Goal: Task Accomplishment & Management: Manage account settings

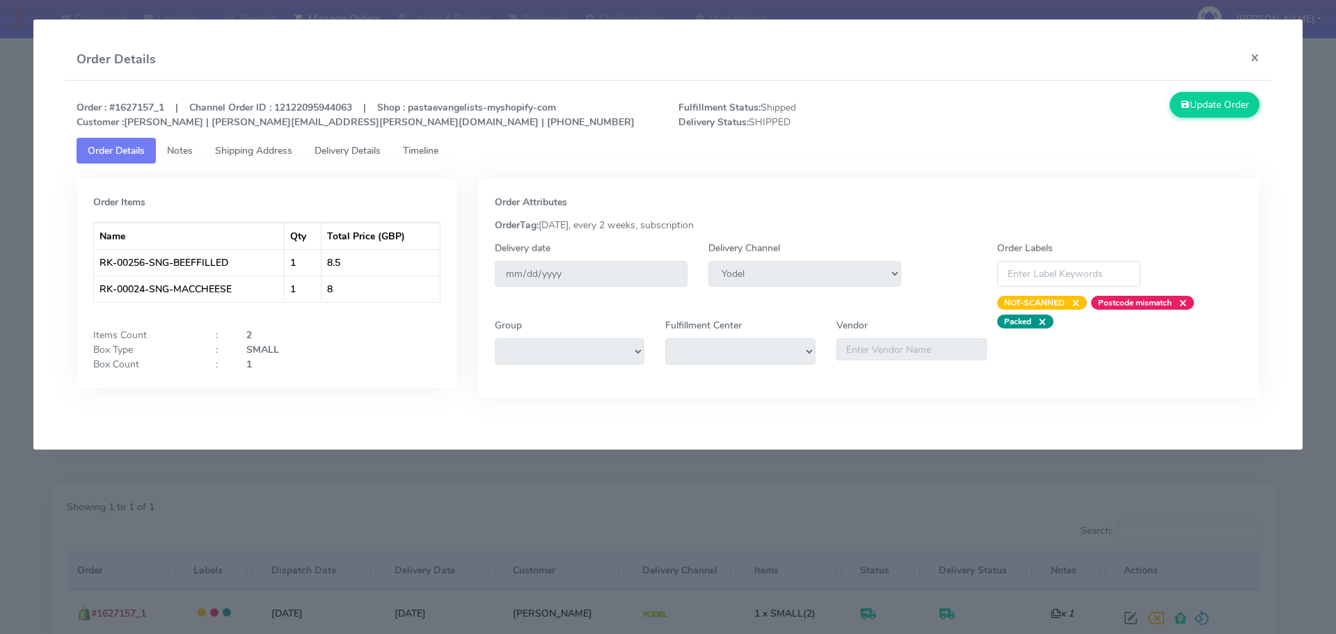
select select "5"
click at [86, 418] on div "Order Items Name Qty Total Price (GBP) RK-00256-SNG-BEEFFILLED 1 8.5 RK-00024-S…" at bounding box center [266, 298] width 401 height 241
click at [303, 484] on modal-container "Order Details × Order : #1627157_1 | Channel Order ID : 12122095944063 | Shop :…" at bounding box center [668, 317] width 1336 height 634
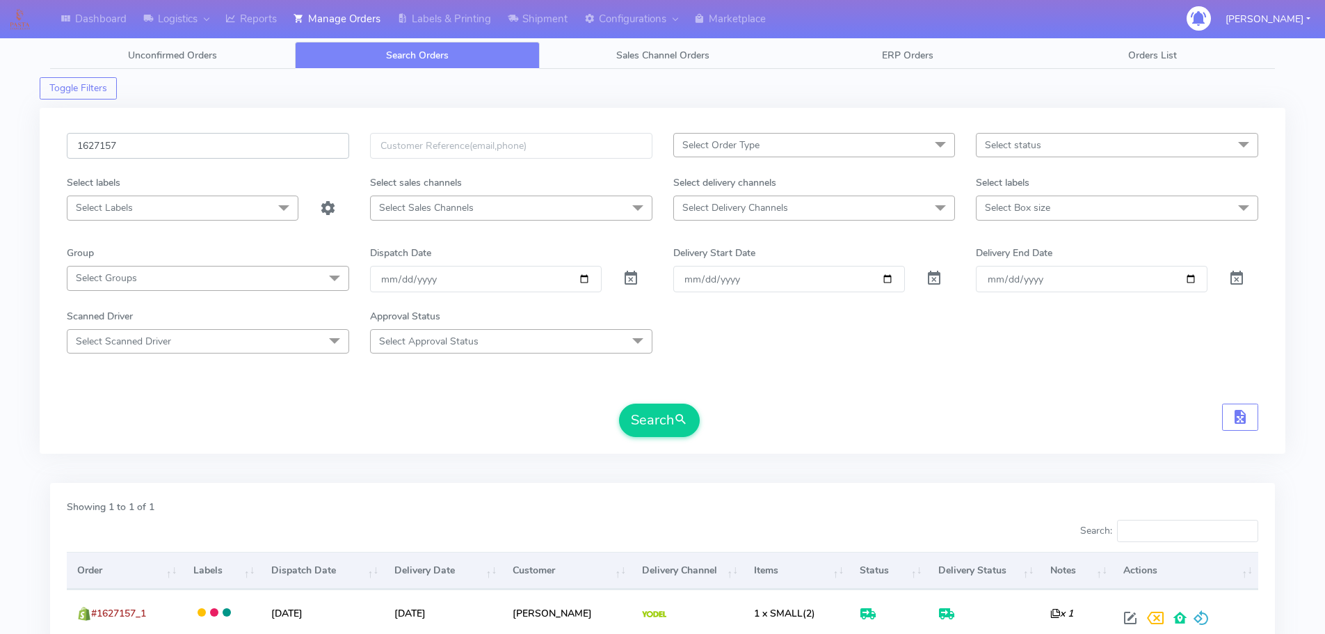
click at [222, 141] on input "1627157" at bounding box center [208, 146] width 282 height 26
paste input "8276"
type input "1628276"
click at [619, 404] on button "Search" at bounding box center [659, 420] width 81 height 33
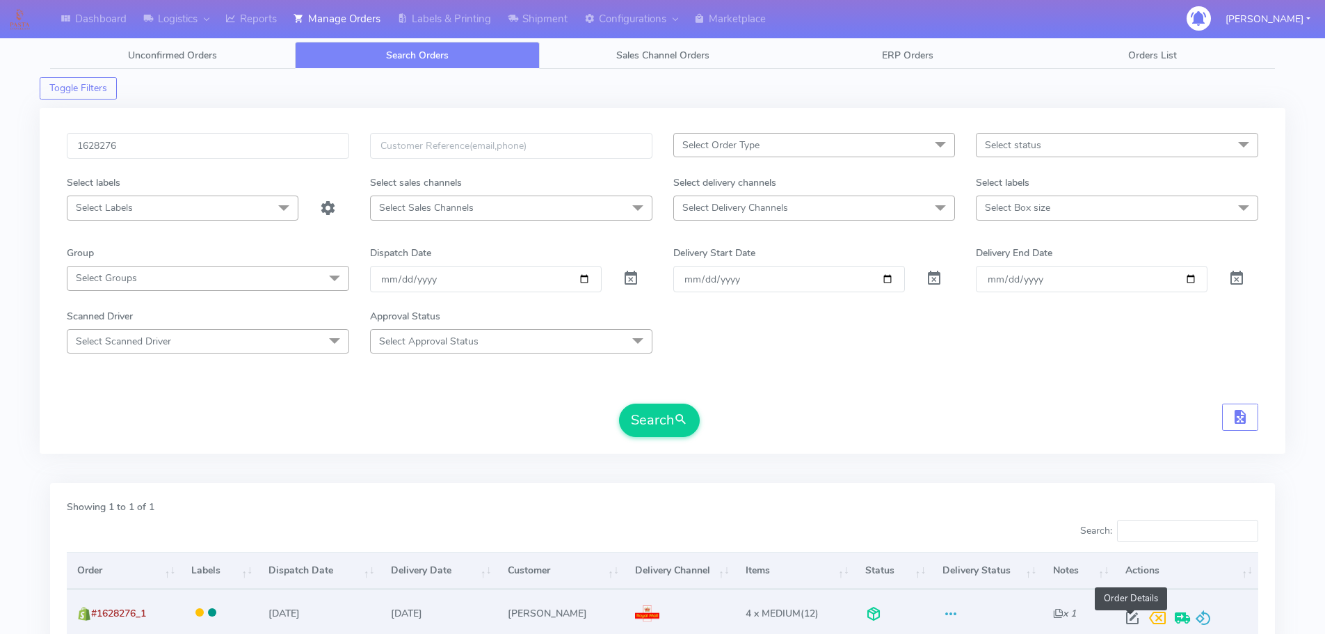
click at [1131, 615] on span at bounding box center [1132, 620] width 25 height 13
select select "3"
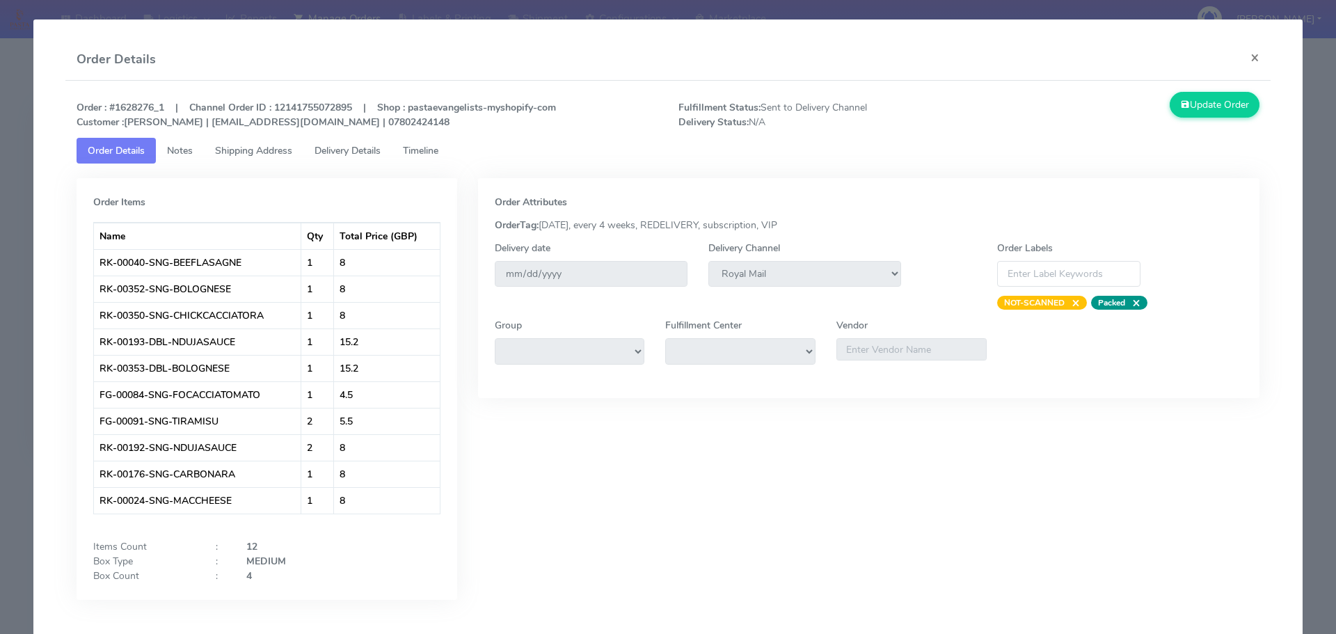
click at [428, 159] on link "Timeline" at bounding box center [421, 151] width 58 height 26
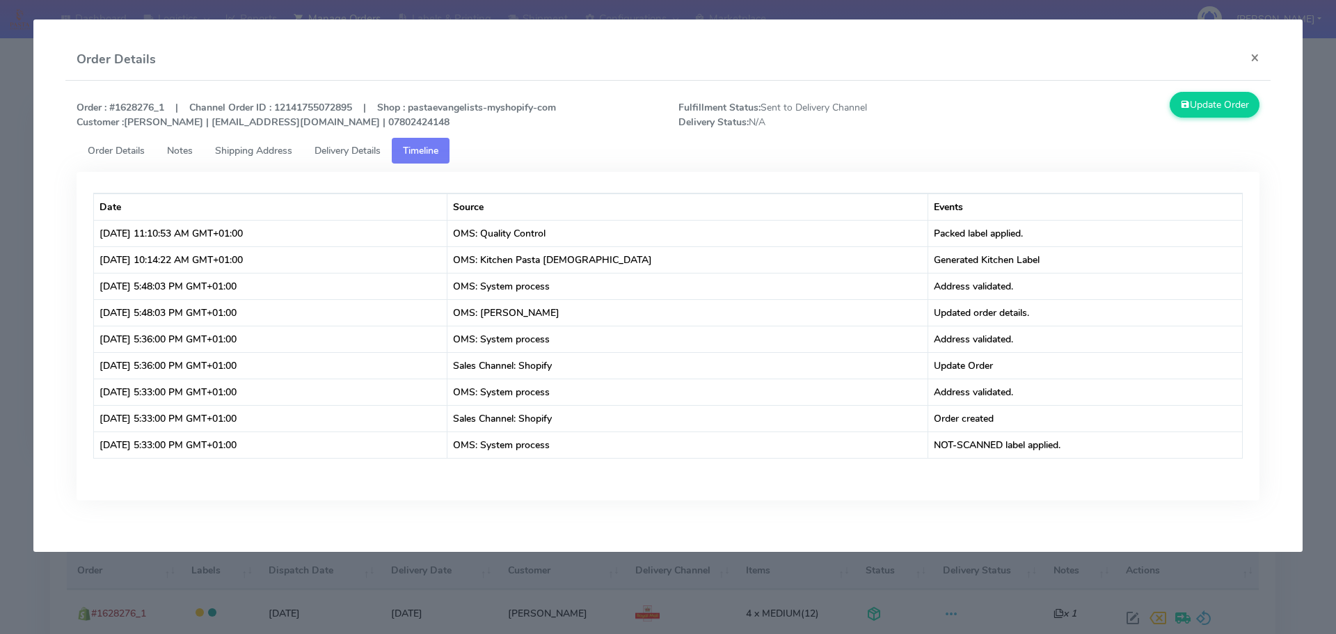
click at [346, 159] on link "Delivery Details" at bounding box center [347, 151] width 88 height 26
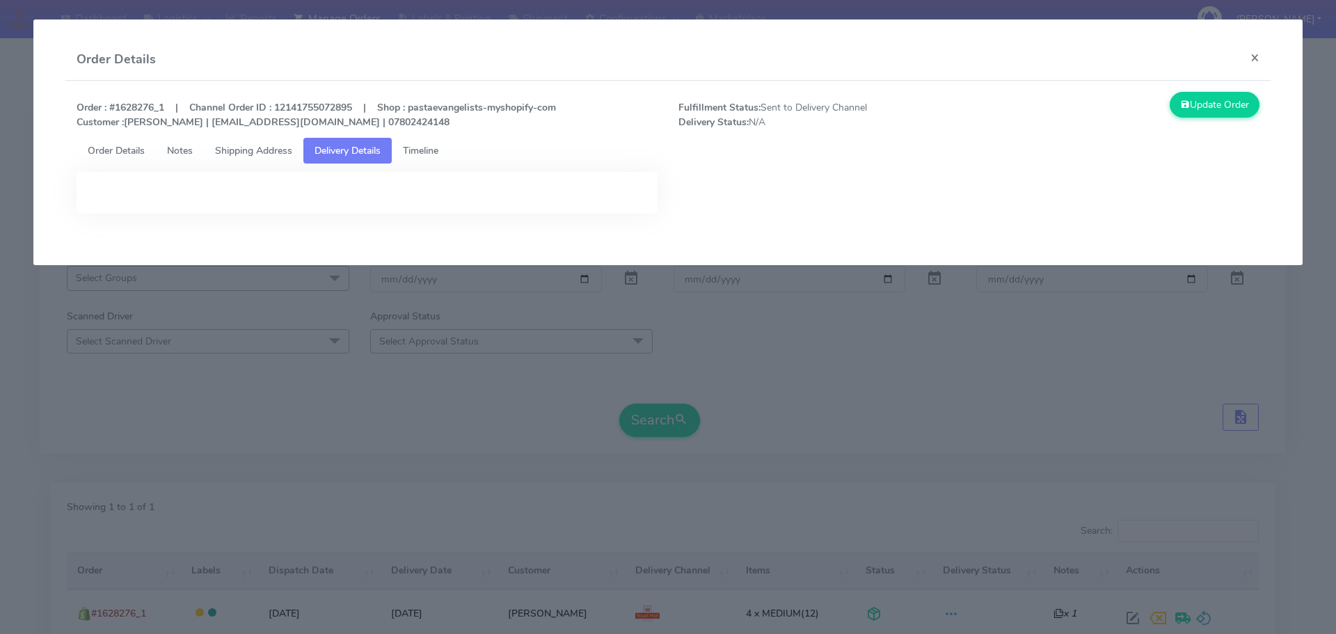
click at [134, 148] on span "Order Details" at bounding box center [116, 150] width 57 height 13
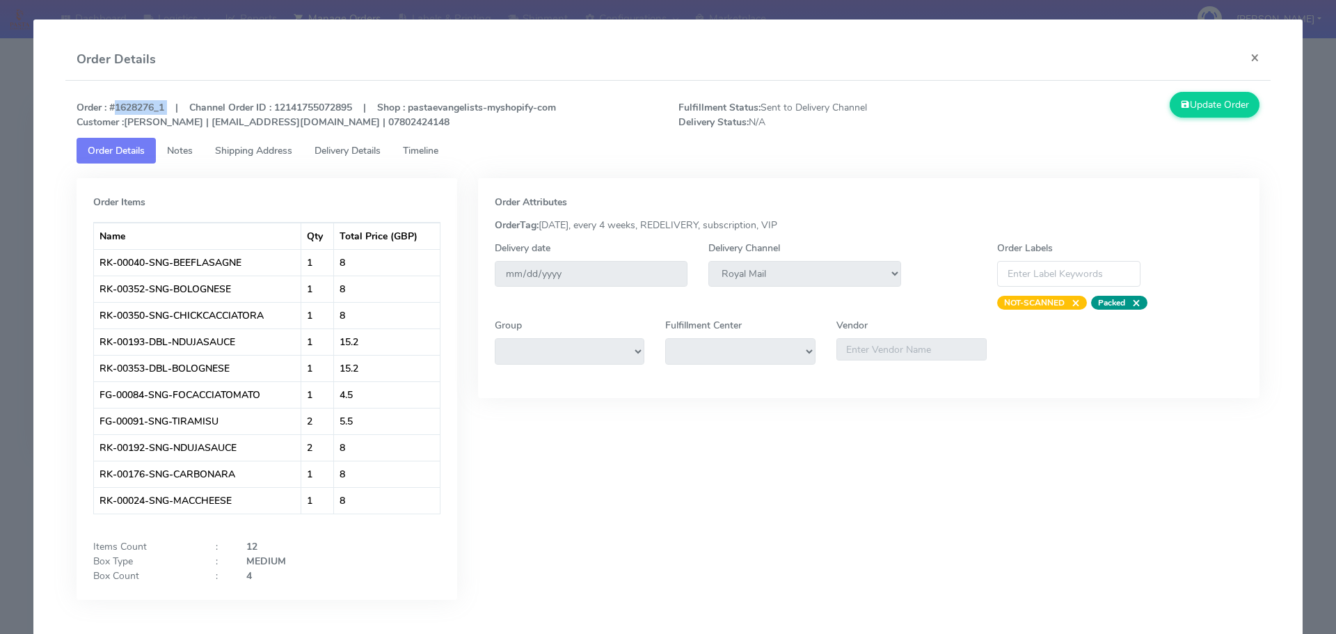
drag, startPoint x: 166, startPoint y: 105, endPoint x: 109, endPoint y: 104, distance: 56.4
click at [109, 104] on strong "Order : #1628276_1 | Channel Order ID : 12141755072895 | Shop : pastaevangelist…" at bounding box center [316, 115] width 479 height 28
copy strong "#1628276_1"
click at [0, 229] on modal-container "Order Details × Order : #1628276_1 | Channel Order ID : 12141755072895 | Shop :…" at bounding box center [668, 317] width 1336 height 634
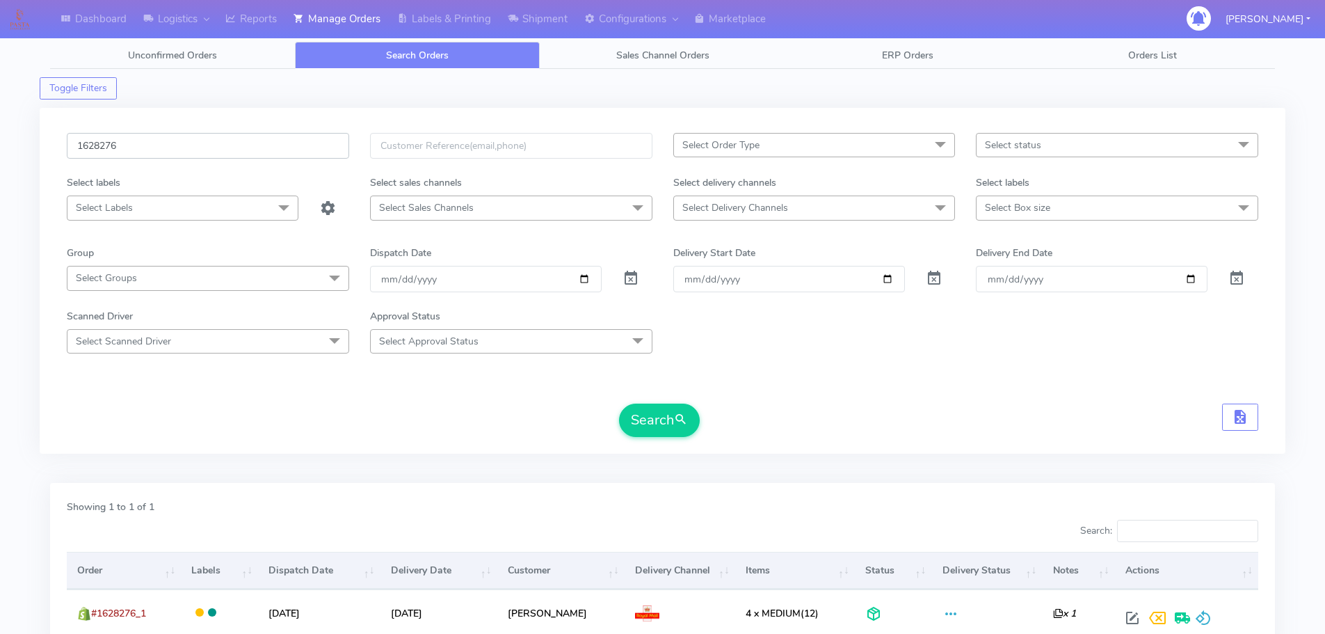
click at [163, 158] on input "1628276" at bounding box center [208, 146] width 282 height 26
paste input "064A"
type input "1628064A"
click at [619, 404] on button "Search" at bounding box center [659, 420] width 81 height 33
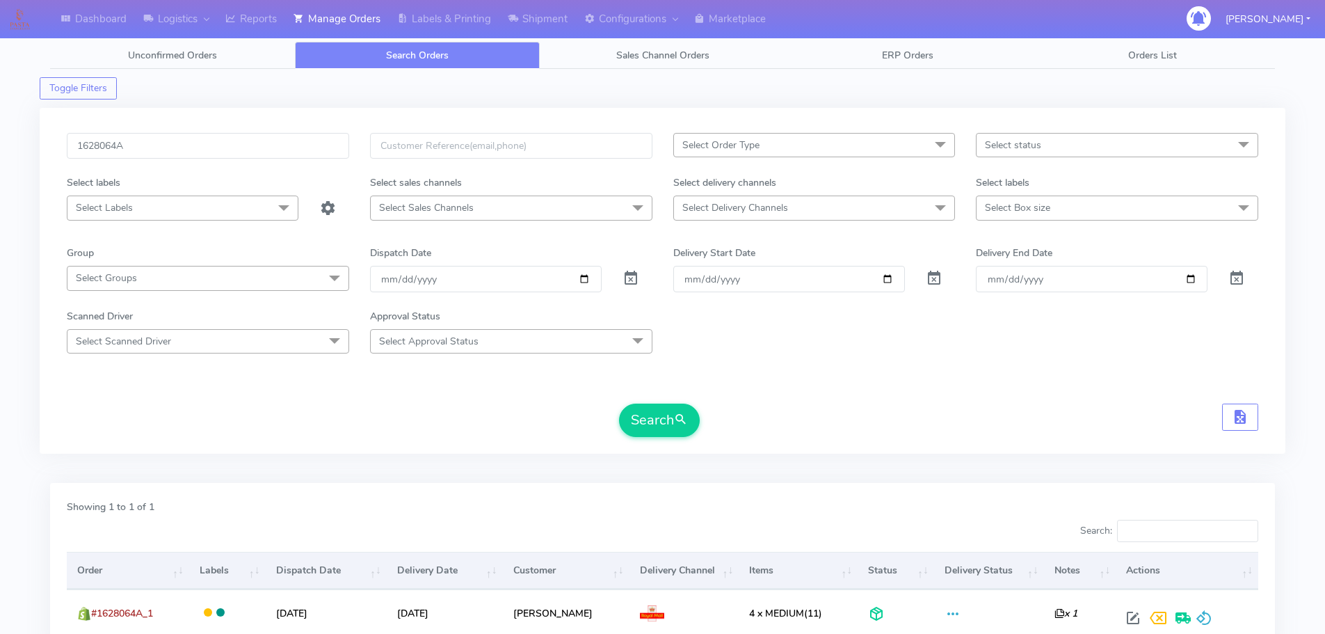
drag, startPoint x: 173, startPoint y: 380, endPoint x: 407, endPoint y: 419, distance: 237.7
click at [173, 380] on form "1628064A Select Order Type Select All MEALS ATAVI One Off Pasta Club Gift Kit E…" at bounding box center [663, 285] width 1192 height 304
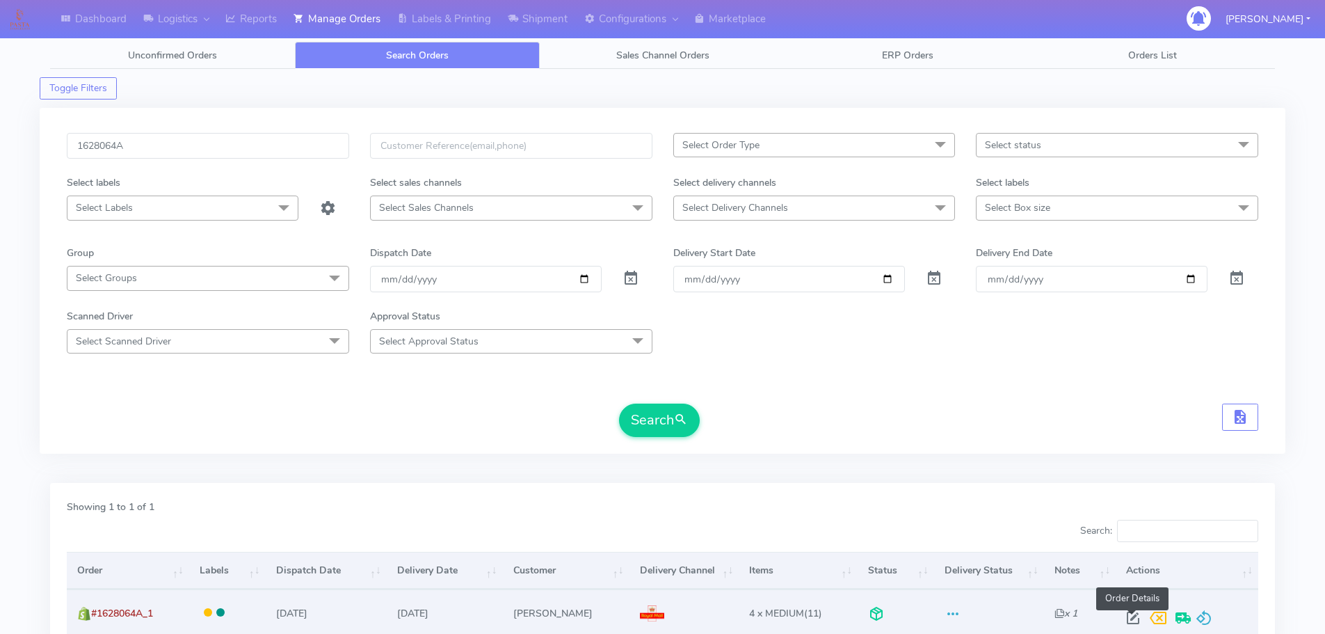
click at [1131, 617] on span at bounding box center [1133, 620] width 25 height 13
select select "3"
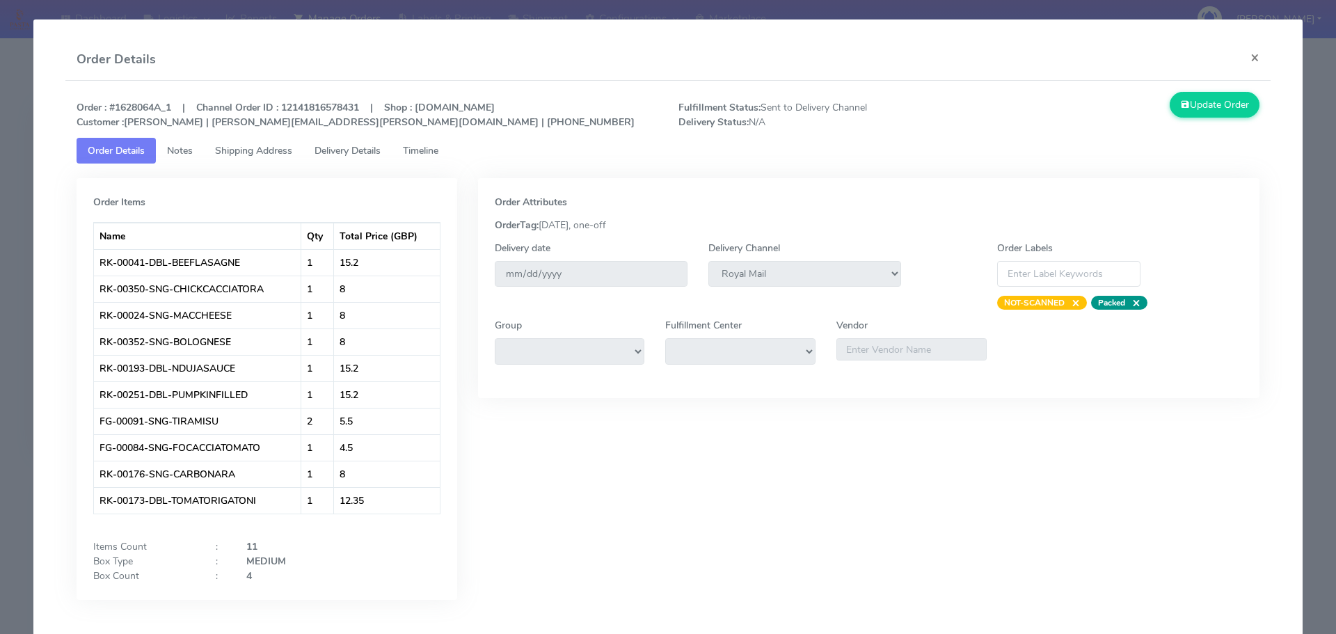
click at [422, 154] on span "Timeline" at bounding box center [420, 150] width 35 height 13
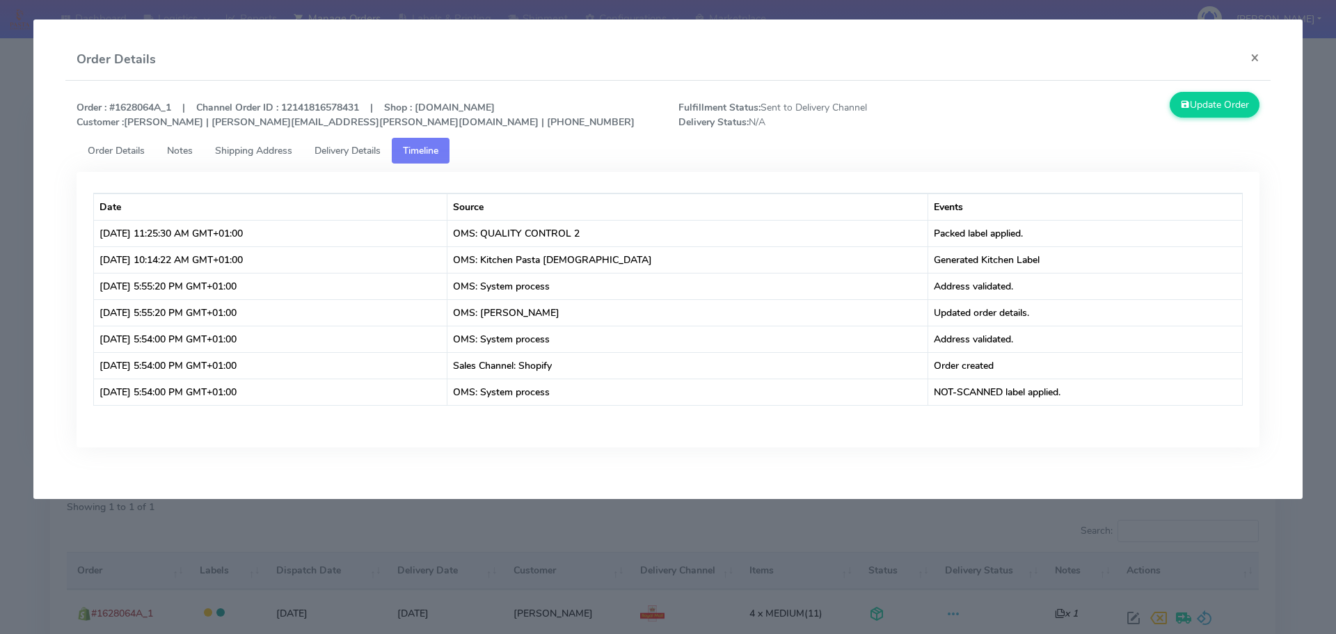
click at [523, 531] on modal-container "Order Details × Order : #1628064A_1 | Channel Order ID : 12141816578431 | Shop …" at bounding box center [668, 317] width 1336 height 634
